Goal: Transaction & Acquisition: Purchase product/service

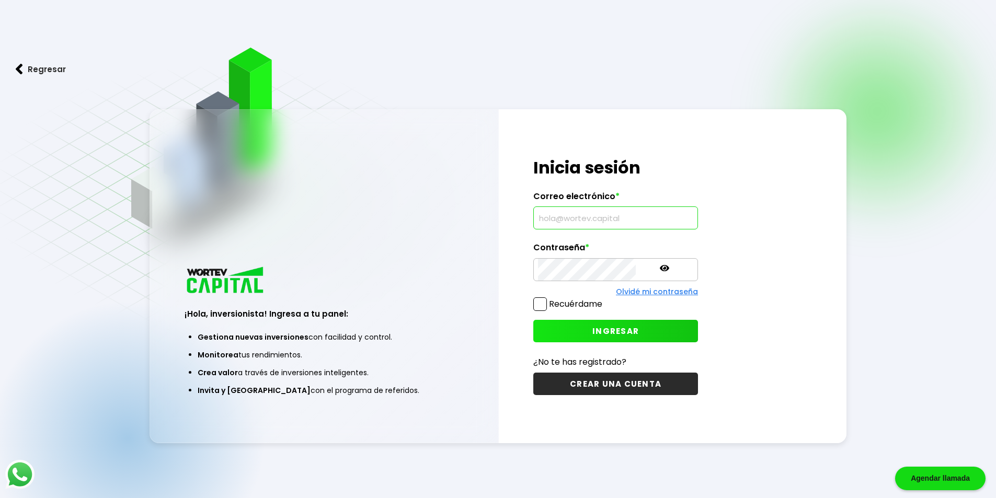
click at [558, 212] on input "text" at bounding box center [615, 218] width 155 height 22
type input "[EMAIL_ADDRESS][DOMAIN_NAME]"
click at [592, 327] on span "INGRESAR" at bounding box center [615, 331] width 47 height 11
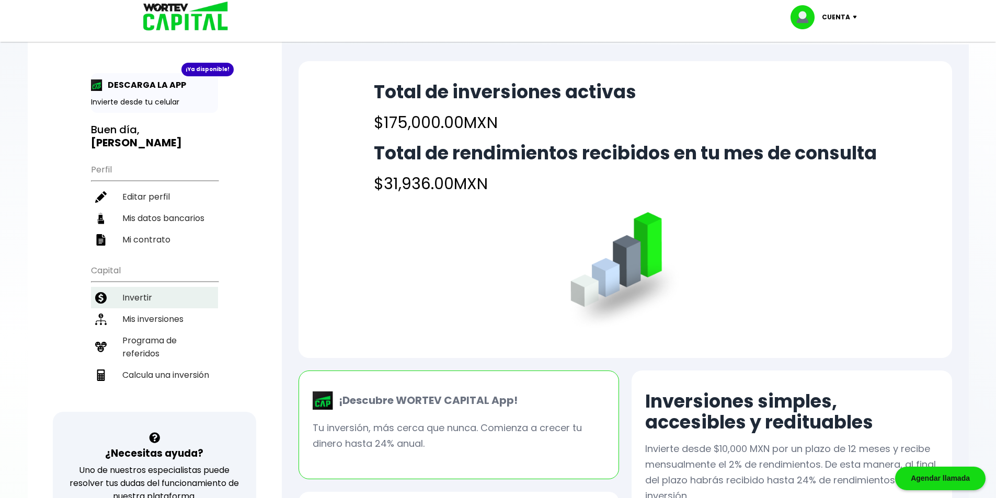
click at [140, 287] on li "Invertir" at bounding box center [154, 297] width 127 height 21
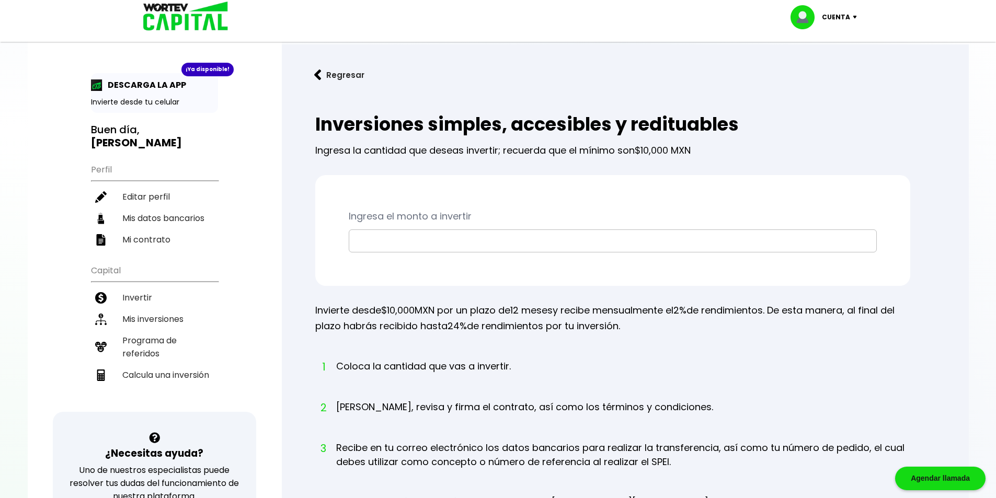
click at [356, 239] on input "text" at bounding box center [612, 241] width 518 height 22
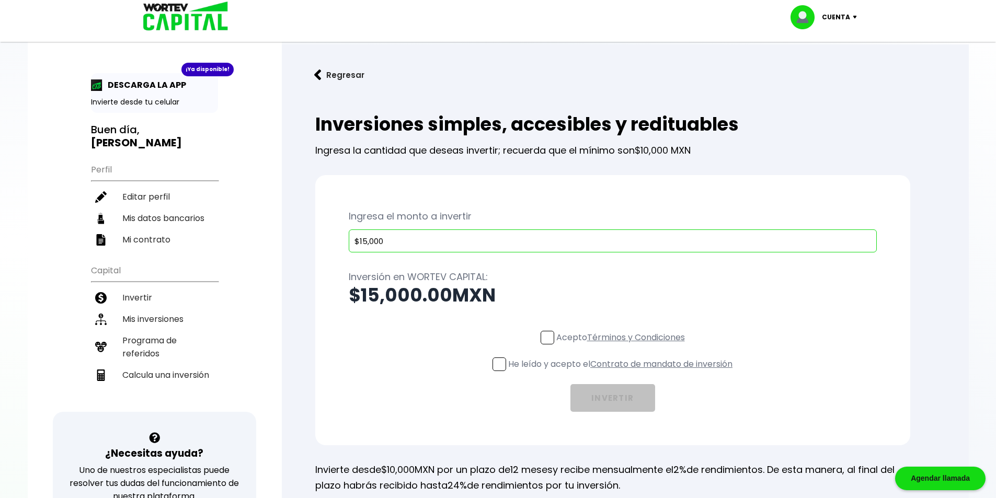
type input "$15,000"
click at [545, 336] on span at bounding box center [547, 338] width 14 height 14
click at [622, 345] on input "Acepto Términos y Condiciones" at bounding box center [622, 345] width 0 height 0
click at [495, 362] on span at bounding box center [499, 364] width 14 height 14
click at [622, 372] on input "He leído y acepto el Contrato de mandato de inversión" at bounding box center [622, 372] width 0 height 0
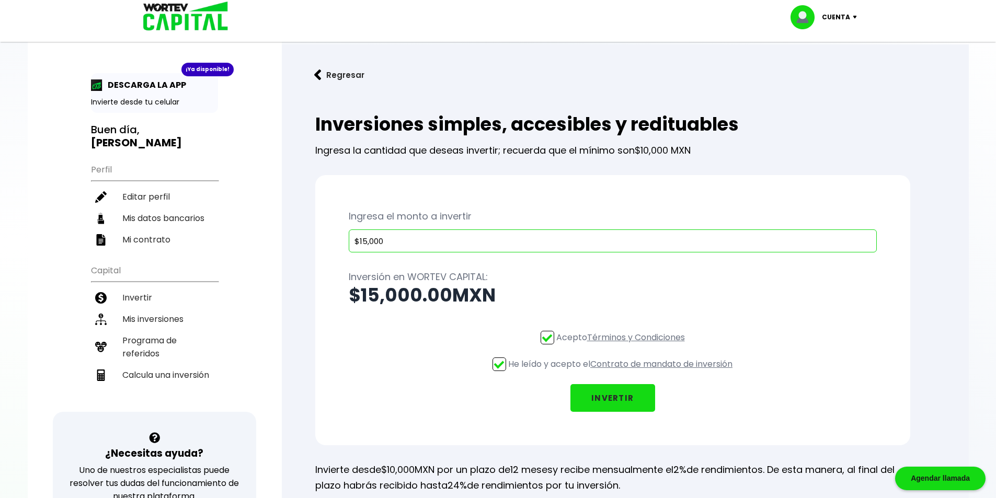
click at [623, 398] on button "INVERTIR" at bounding box center [612, 398] width 85 height 28
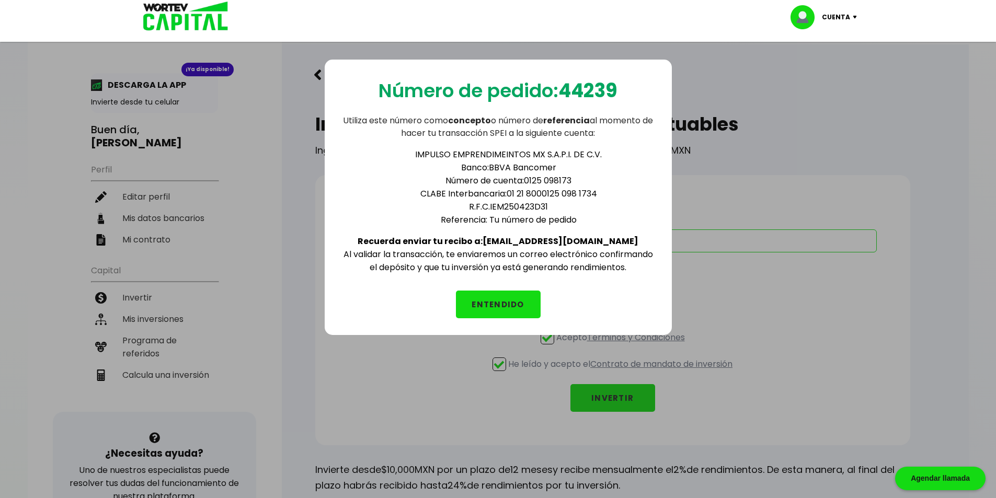
click at [490, 303] on button "ENTENDIDO" at bounding box center [498, 305] width 85 height 28
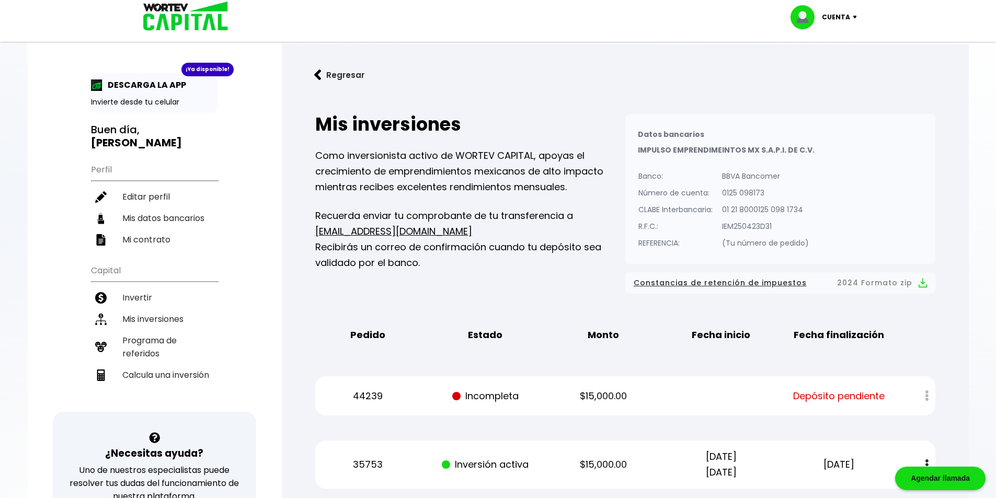
click at [853, 14] on div "Cuenta" at bounding box center [827, 17] width 74 height 24
click at [815, 69] on li "Cerrar sesión" at bounding box center [825, 69] width 84 height 21
